Goal: Book appointment/travel/reservation

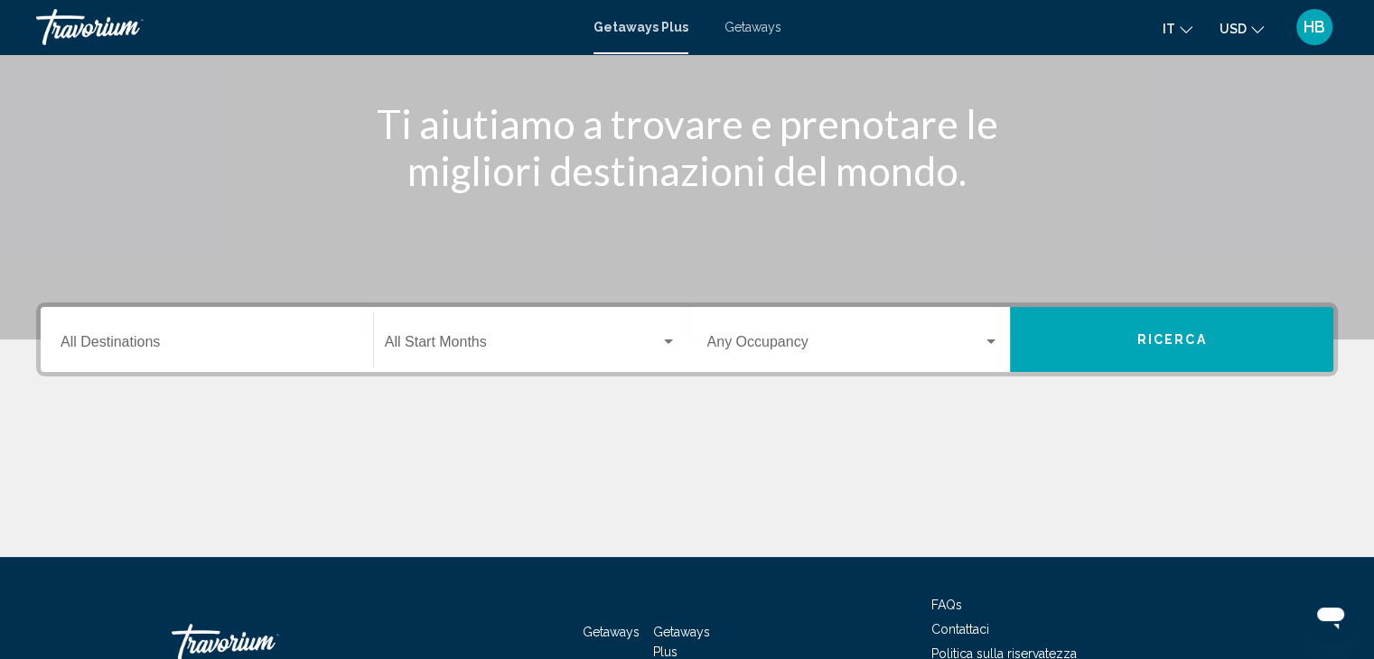
scroll to position [271, 0]
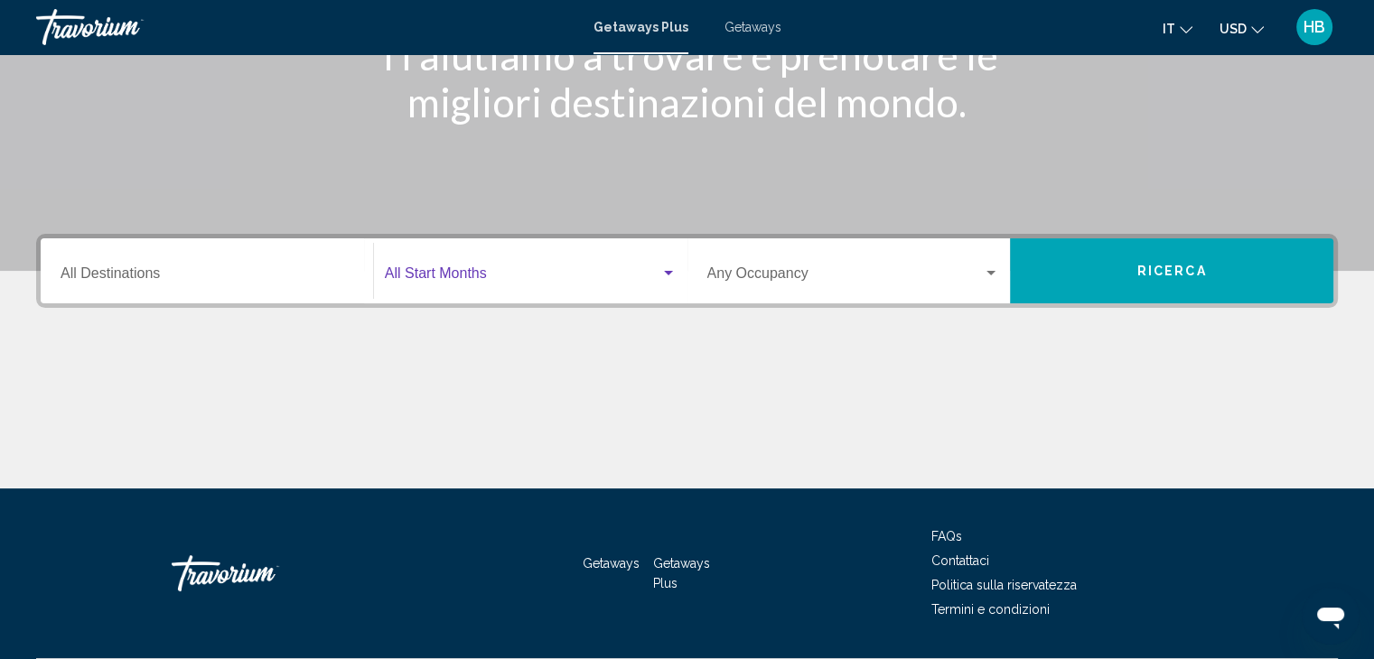
click at [671, 272] on div "Search widget" at bounding box center [668, 273] width 9 height 5
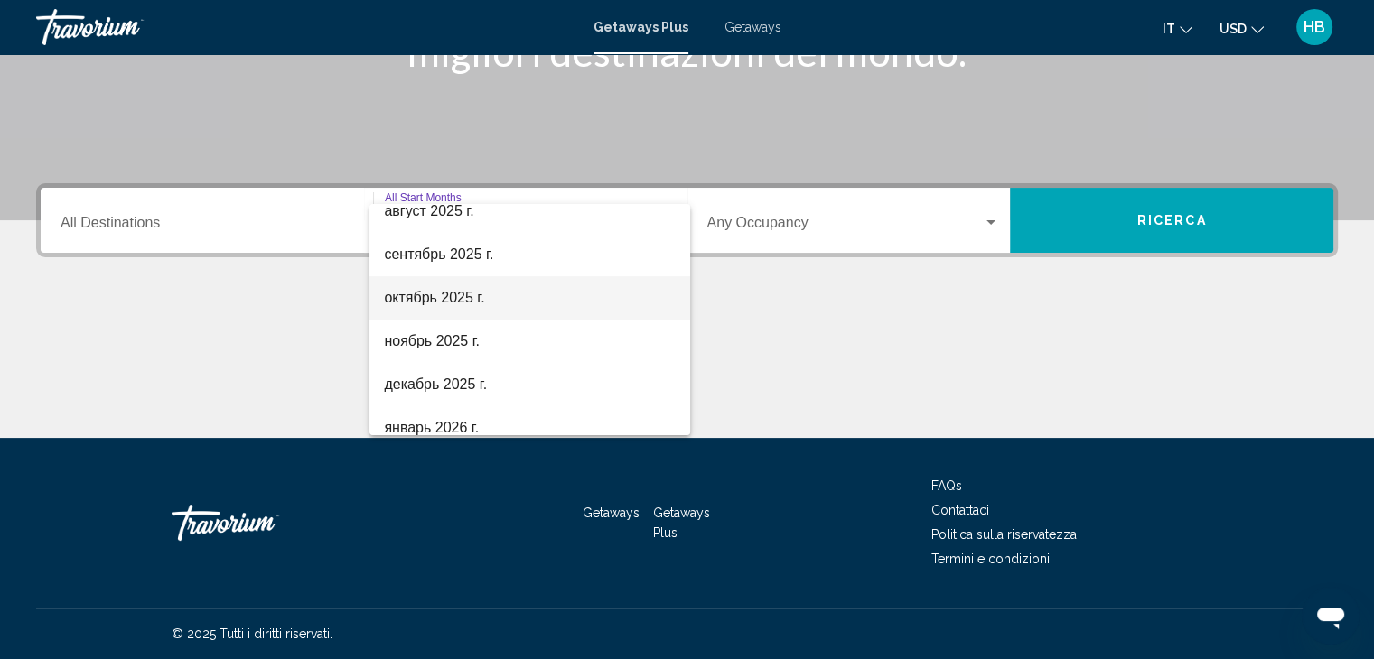
scroll to position [90, 0]
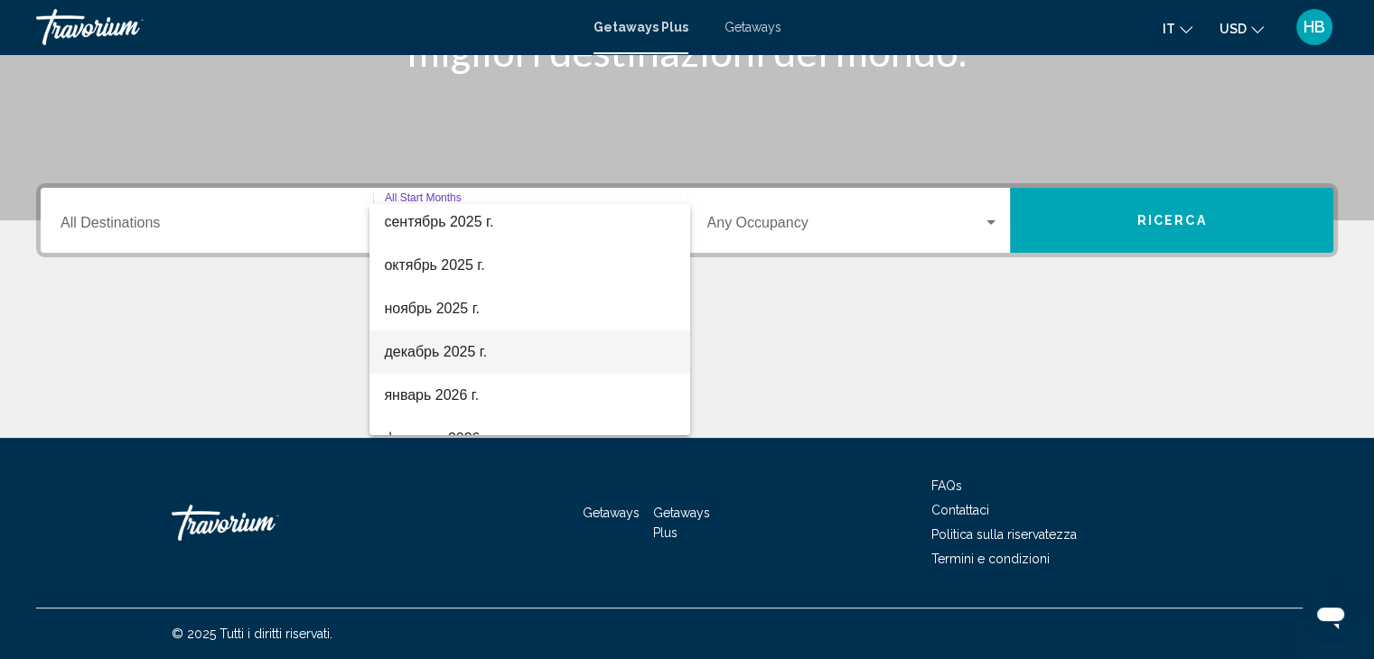
click at [406, 358] on span "декабрь 2025 г." at bounding box center [530, 352] width 292 height 43
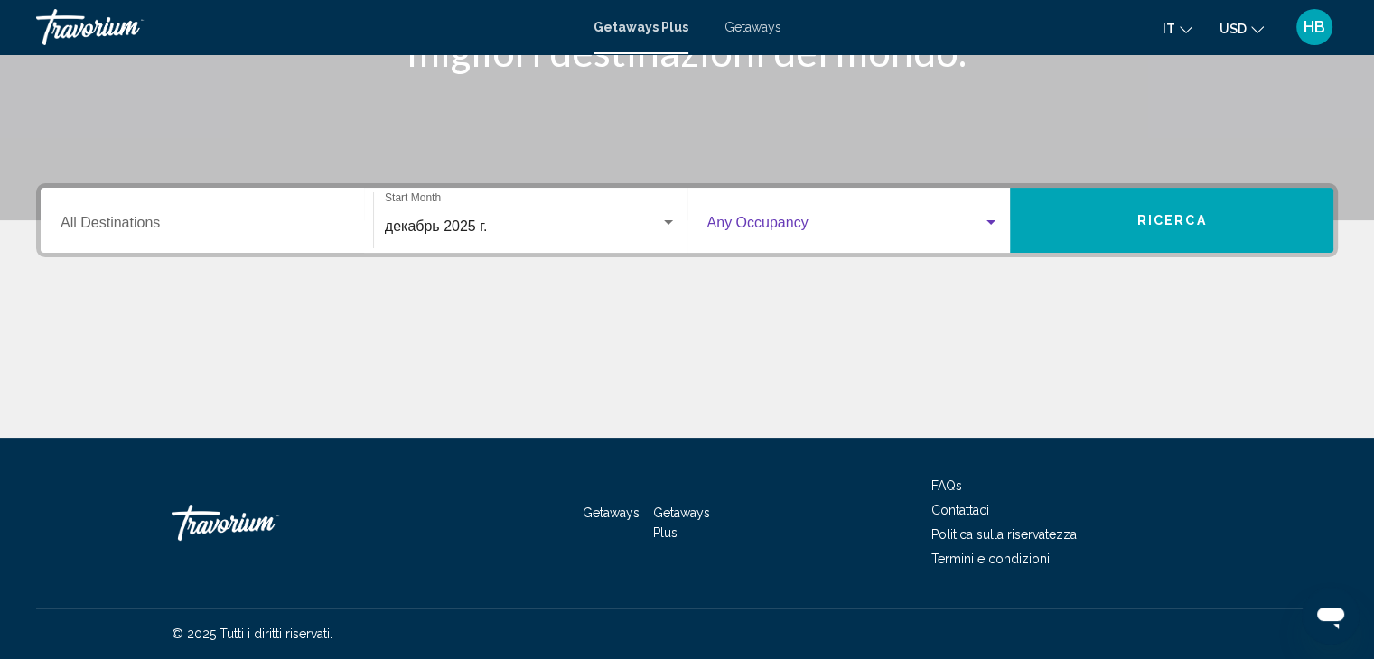
click at [986, 222] on div "Search widget" at bounding box center [990, 222] width 9 height 5
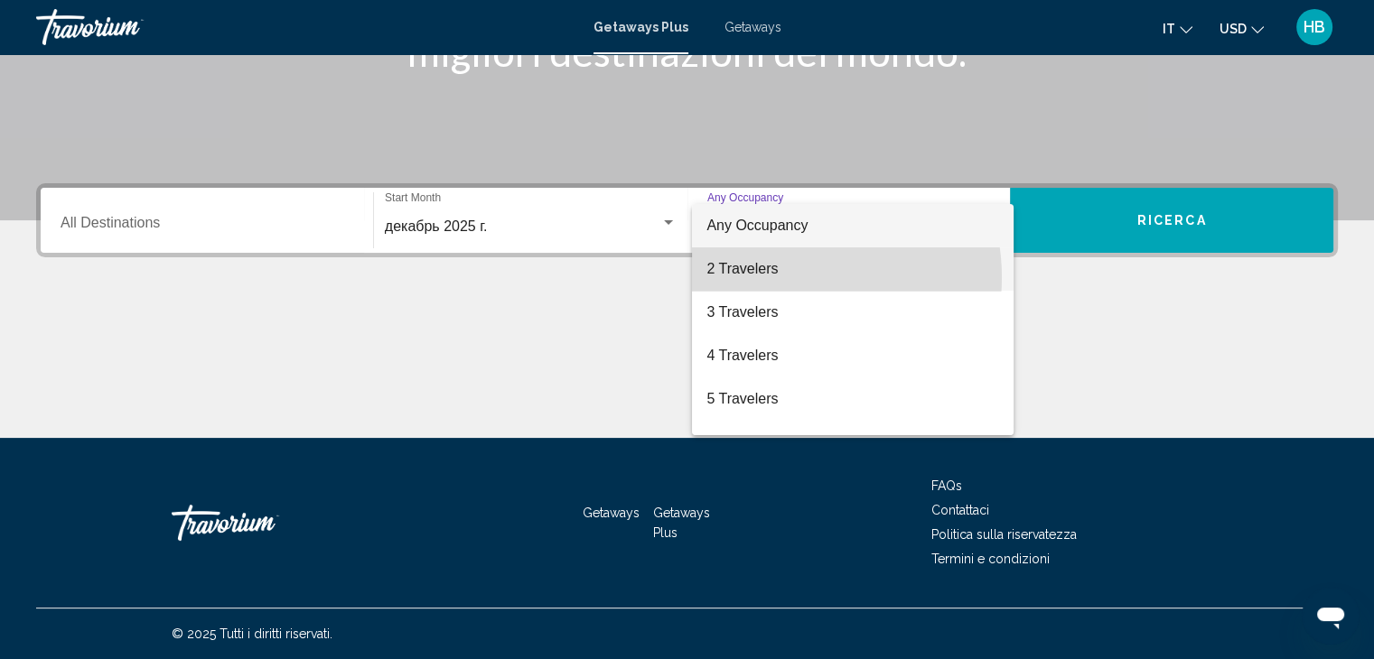
click at [785, 277] on span "2 Travelers" at bounding box center [852, 268] width 293 height 43
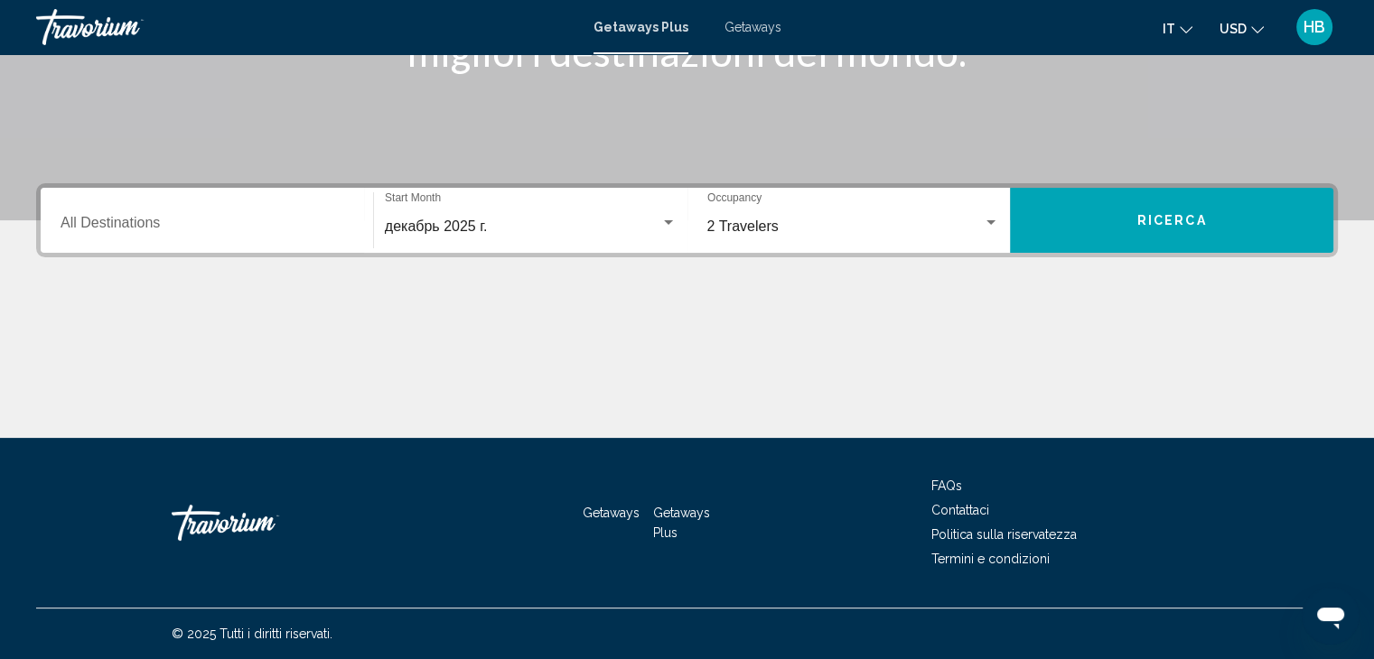
click at [1253, 27] on icon "Change currency" at bounding box center [1257, 29] width 13 height 13
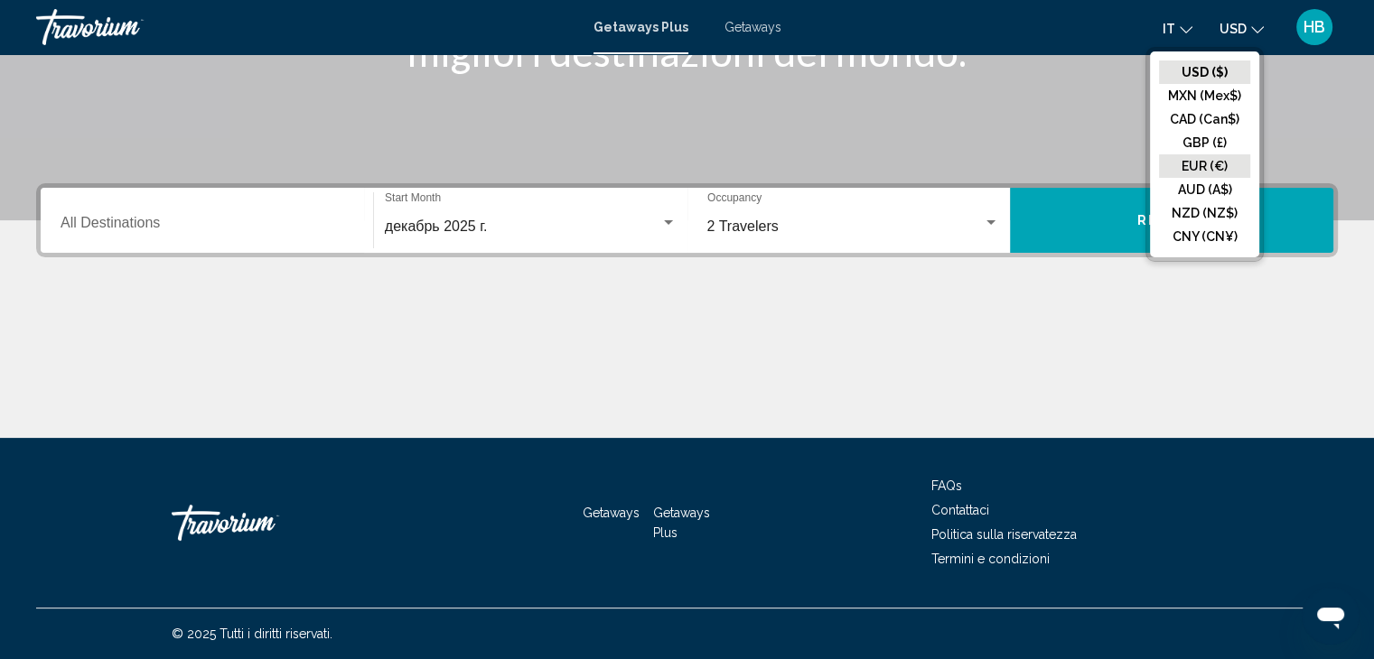
click at [1221, 167] on button "EUR (€)" at bounding box center [1204, 165] width 91 height 23
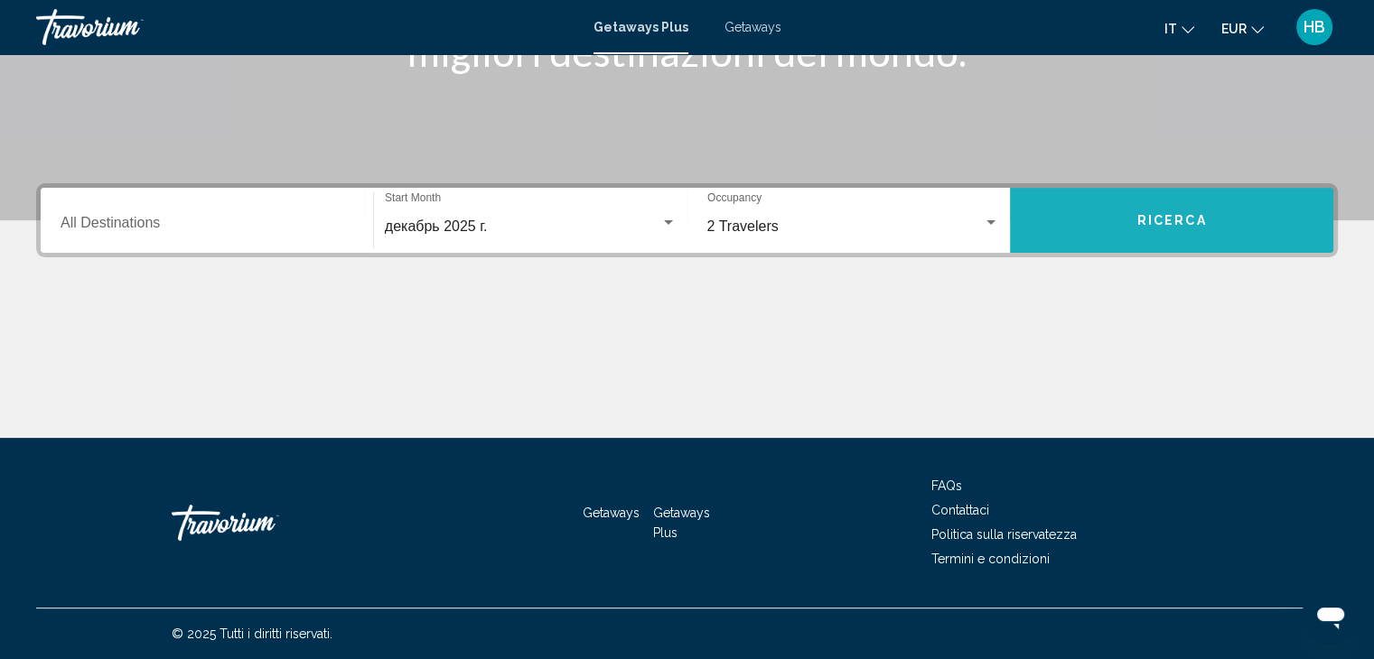
click at [1163, 221] on span "Ricerca" at bounding box center [1172, 221] width 70 height 14
